Goal: Information Seeking & Learning: Learn about a topic

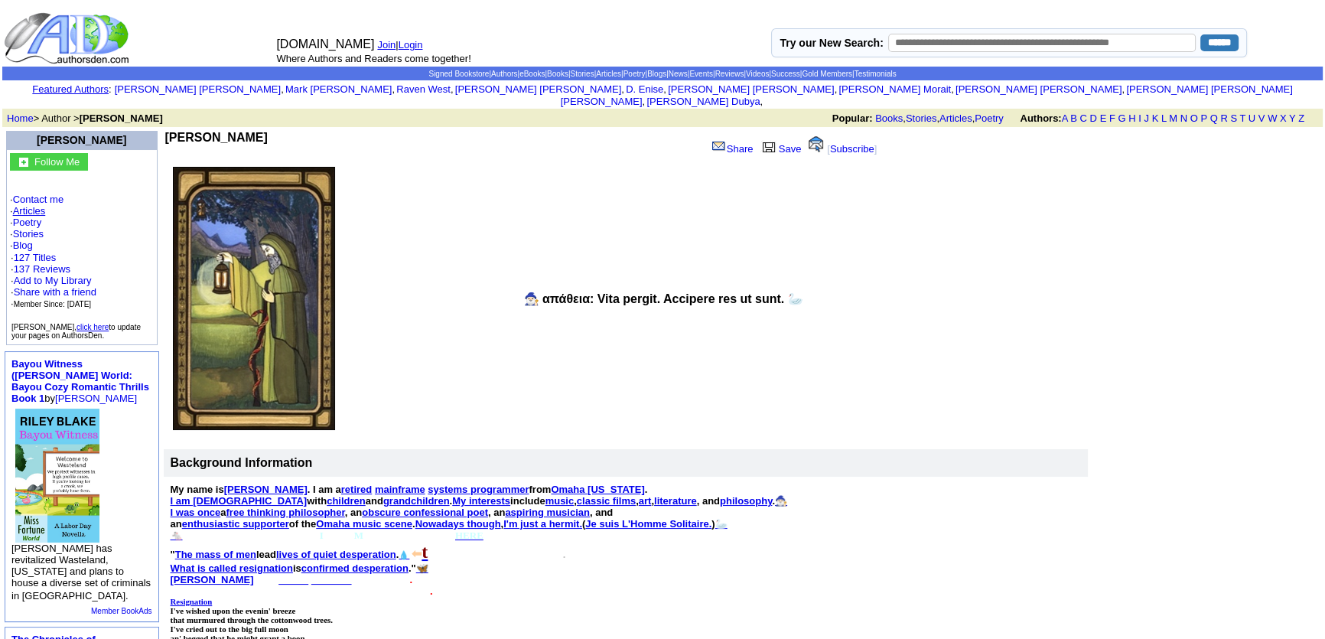
click at [33, 205] on link "Articles" at bounding box center [29, 210] width 33 height 11
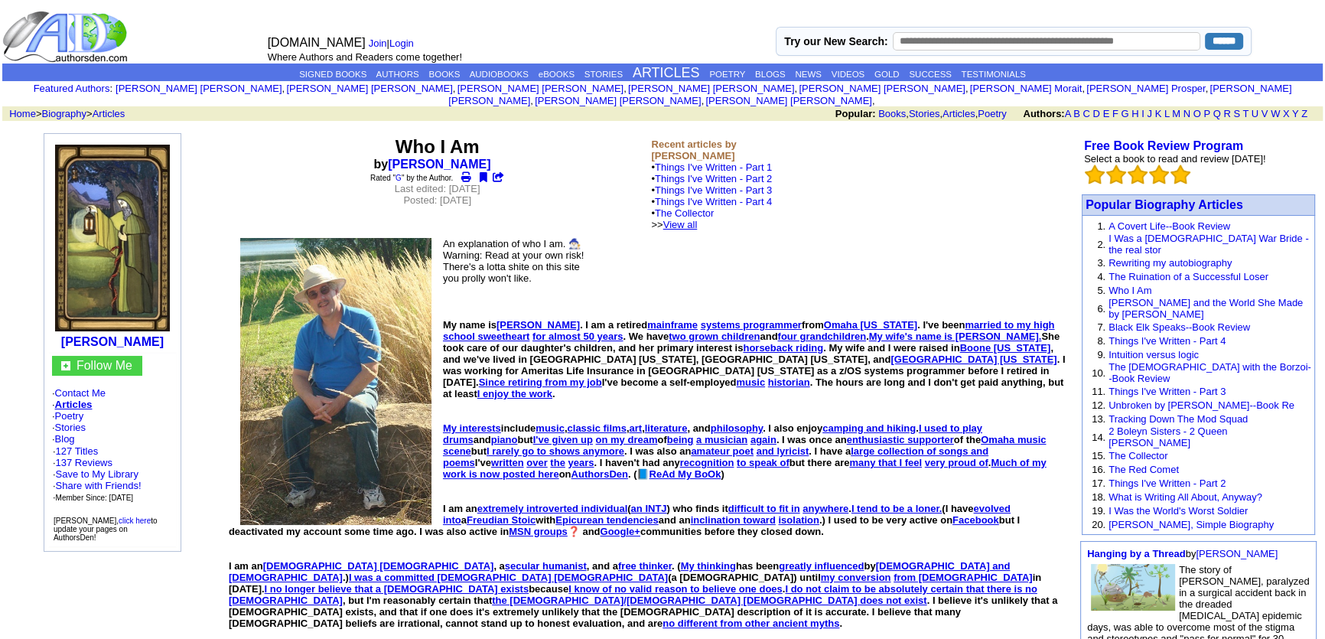
click at [698, 219] on link "View all" at bounding box center [680, 224] width 34 height 11
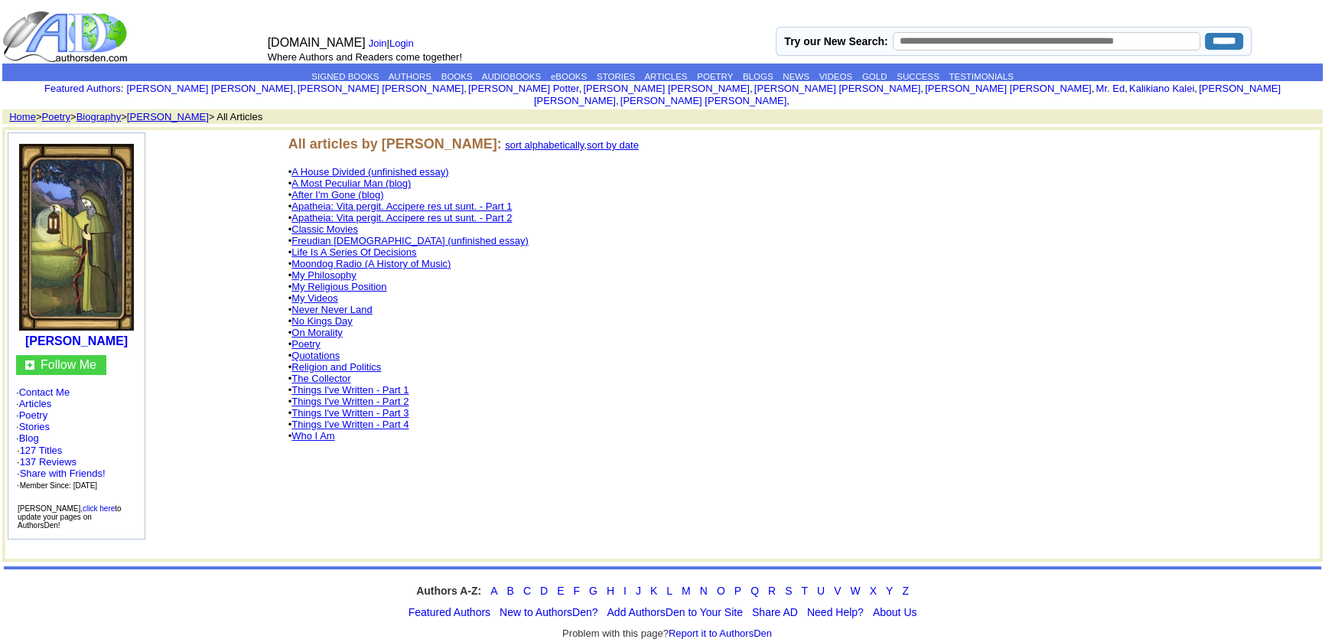
click at [350, 258] on link "Moondog Radio (A History of Music)" at bounding box center [371, 263] width 159 height 11
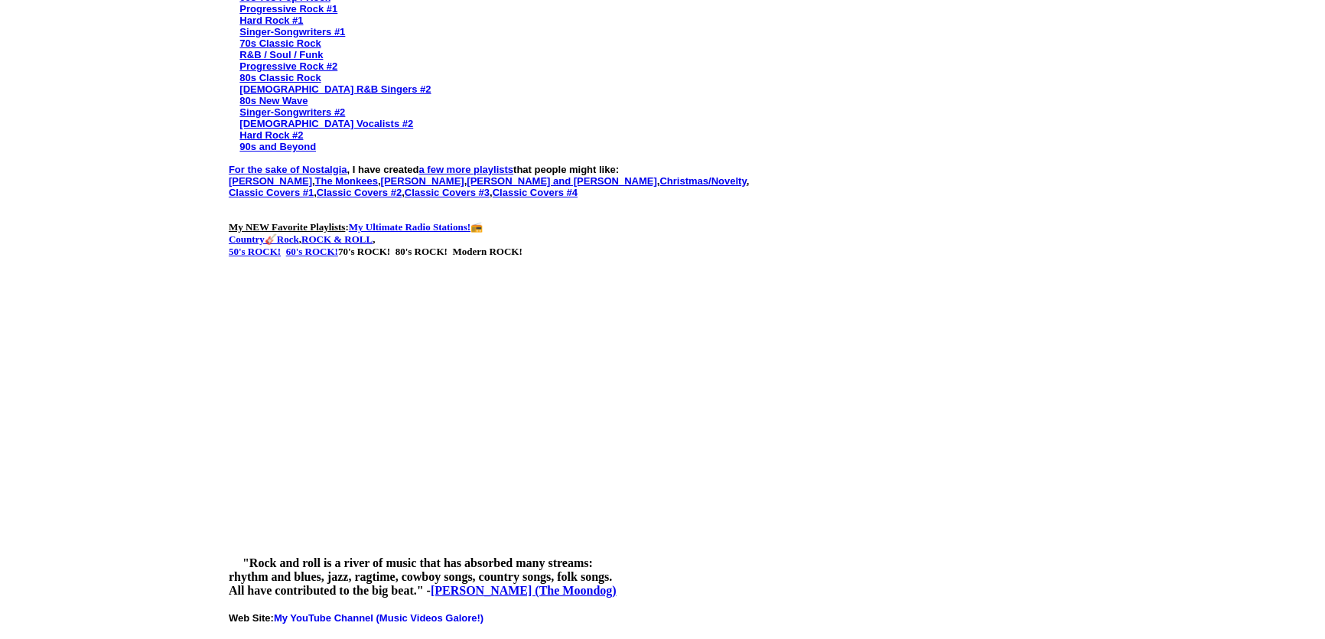
scroll to position [1252, 0]
